Goal: Find contact information: Obtain details needed to contact an individual or organization

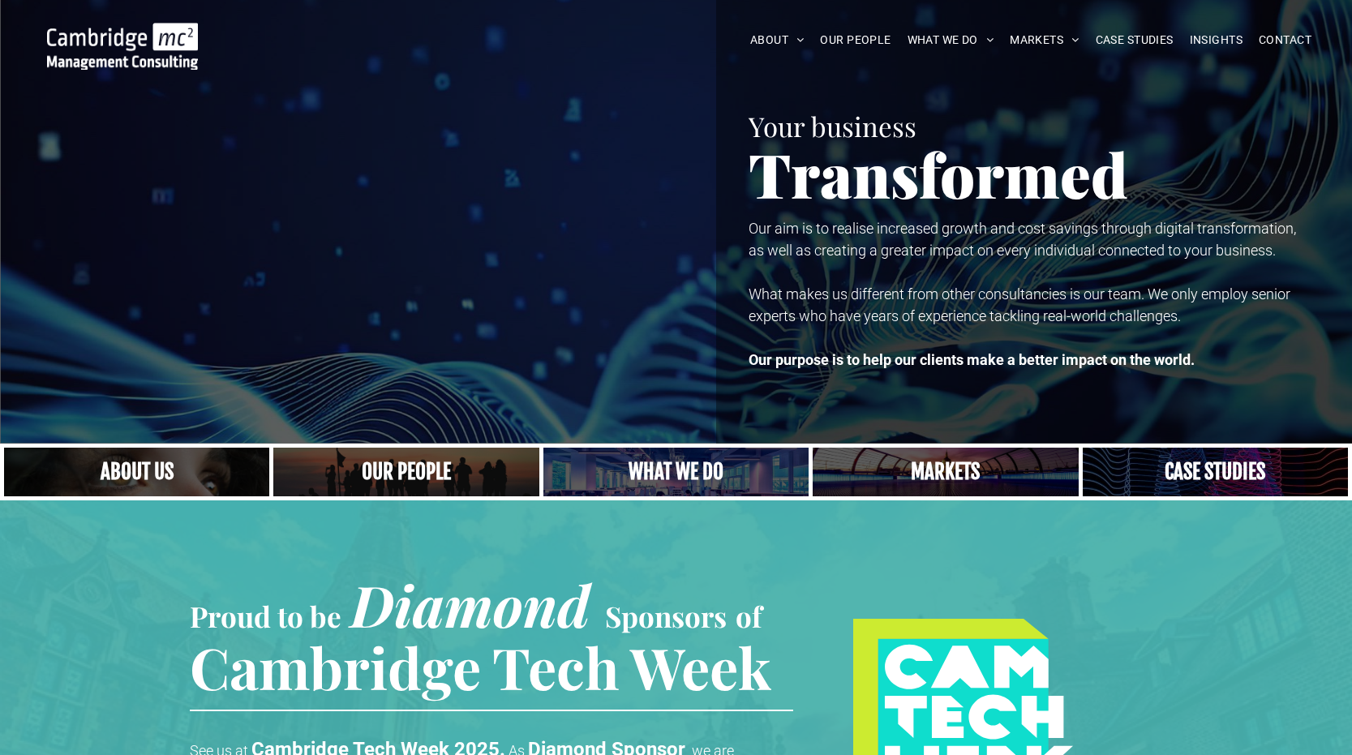
click at [1181, 462] on link at bounding box center [1215, 472] width 281 height 52
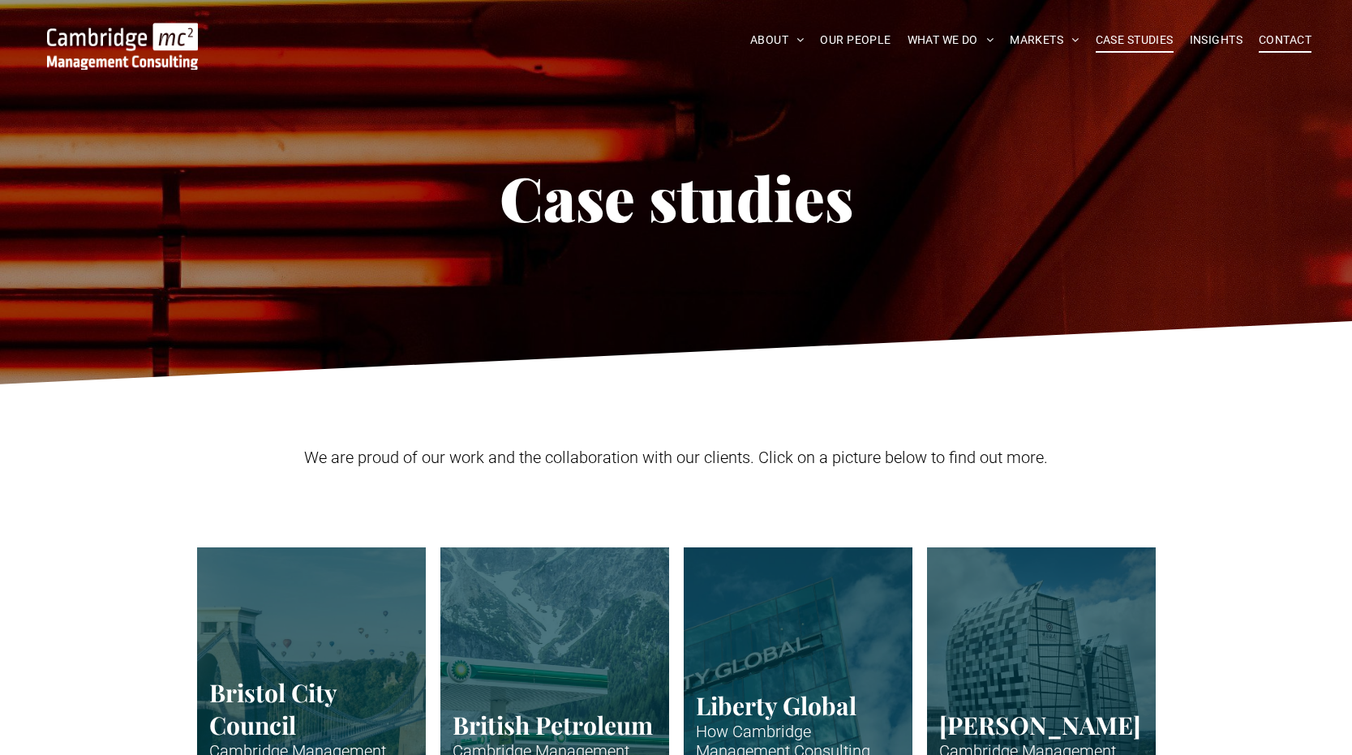
click at [1288, 41] on span "CONTACT" at bounding box center [1285, 40] width 53 height 25
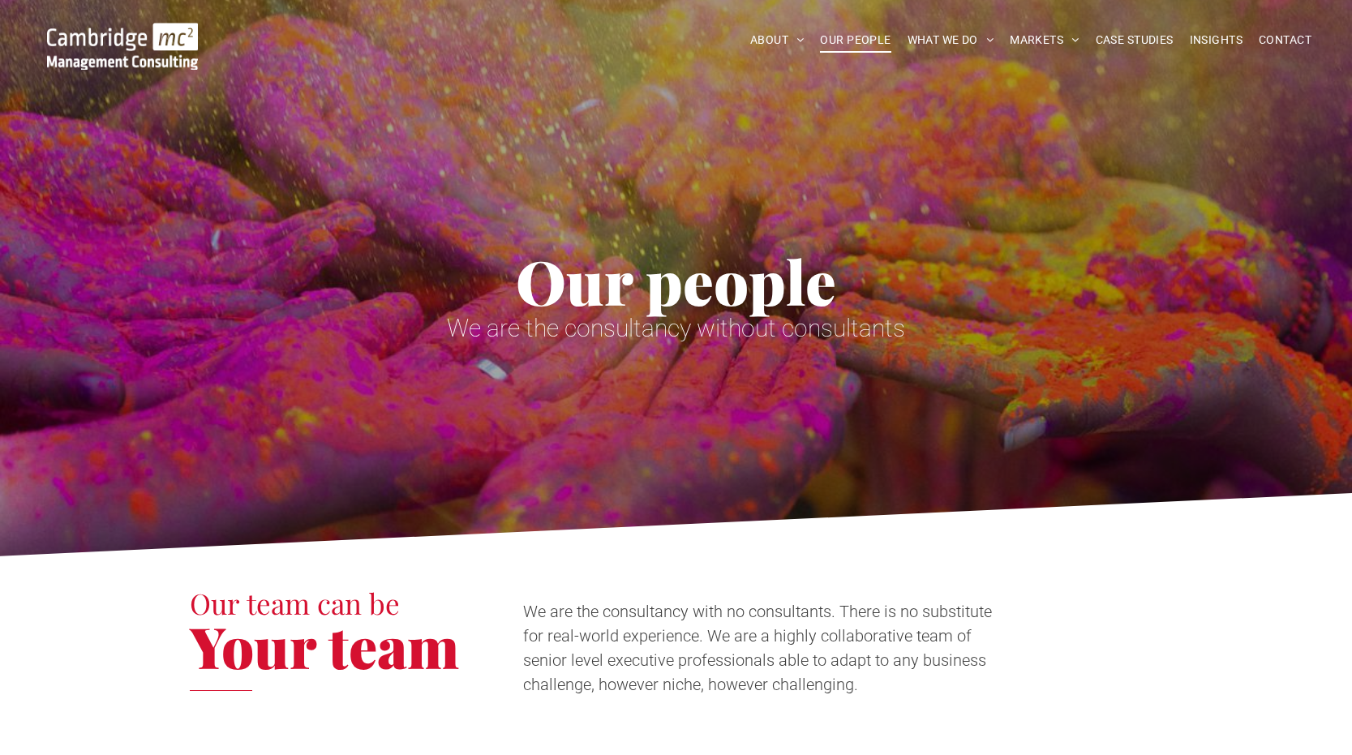
click at [1280, 185] on div "Our people We are the consultancy without consultants" at bounding box center [676, 283] width 1352 height 566
click at [1326, 113] on div "Our people We are the consultancy without consultants" at bounding box center [676, 283] width 1352 height 566
click at [959, 415] on div "Our people We are the consultancy without consultants" at bounding box center [676, 283] width 1352 height 566
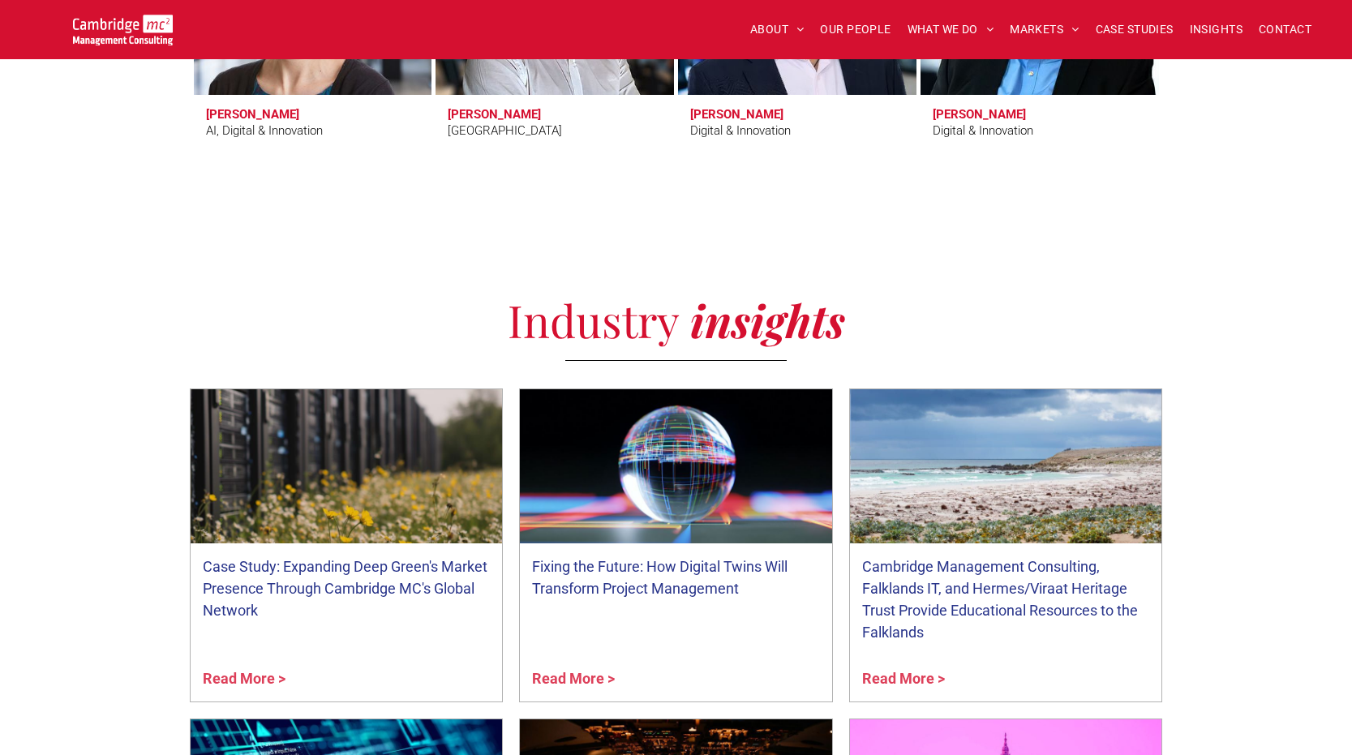
scroll to position [5629, 0]
